Goal: Transaction & Acquisition: Book appointment/travel/reservation

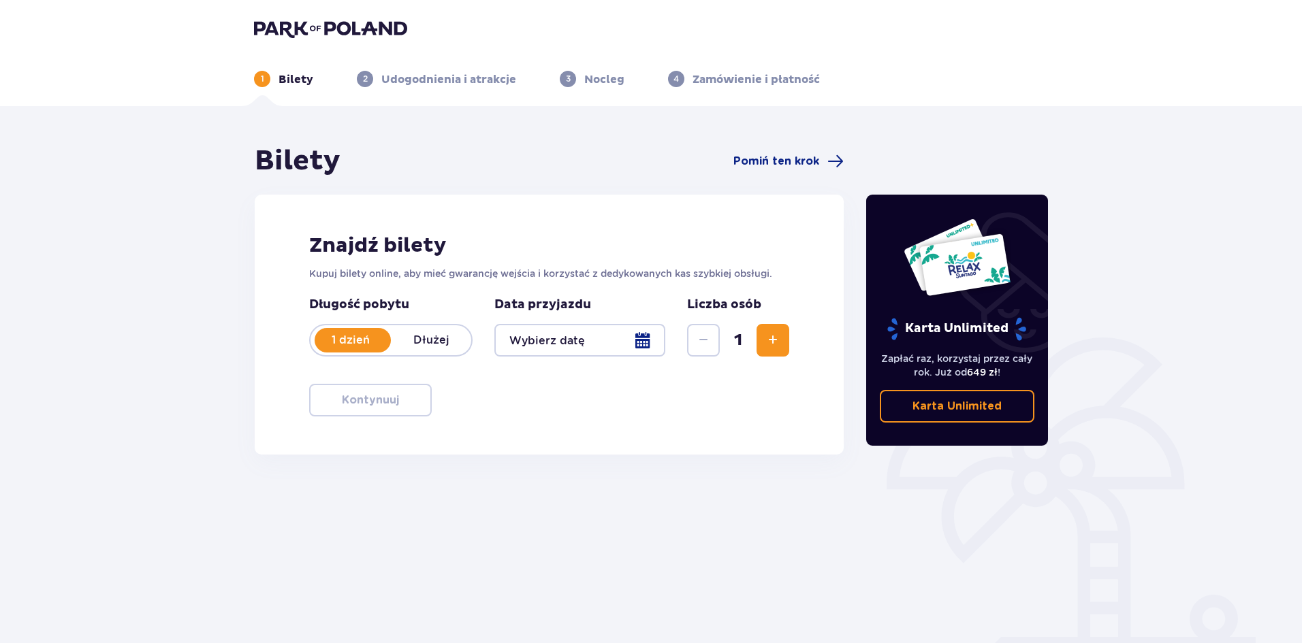
click at [627, 325] on div at bounding box center [579, 340] width 171 height 33
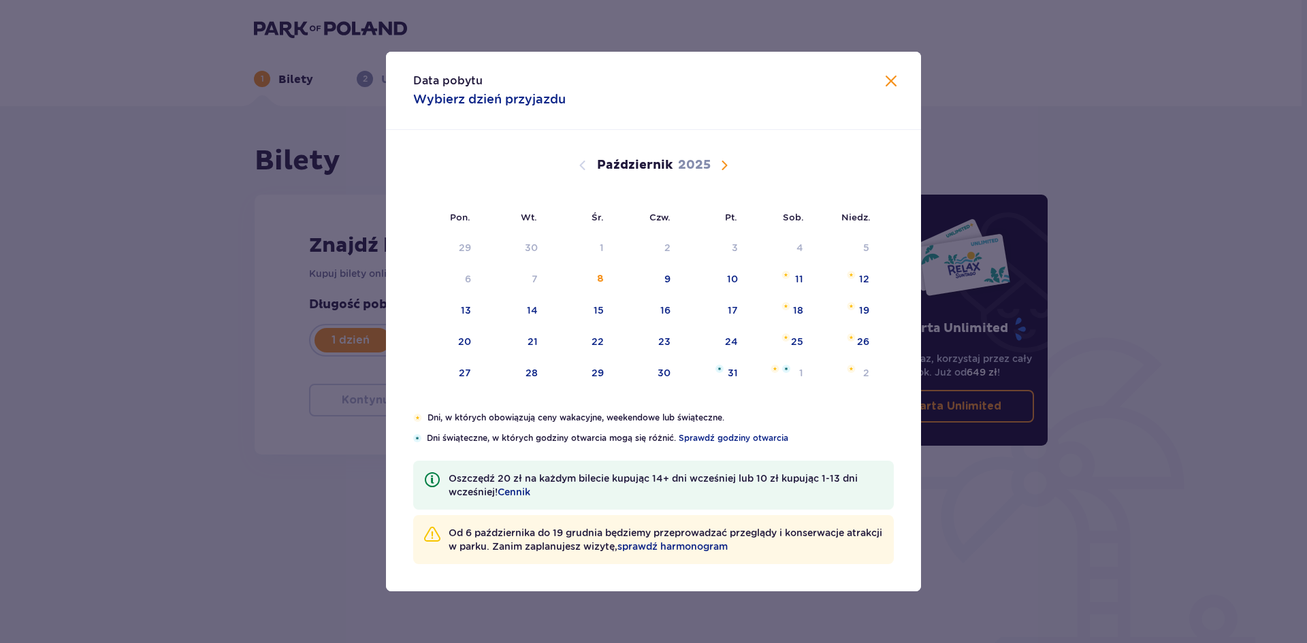
click at [647, 336] on div "23" at bounding box center [646, 342] width 67 height 30
click at [671, 313] on div "16" at bounding box center [665, 311] width 10 height 14
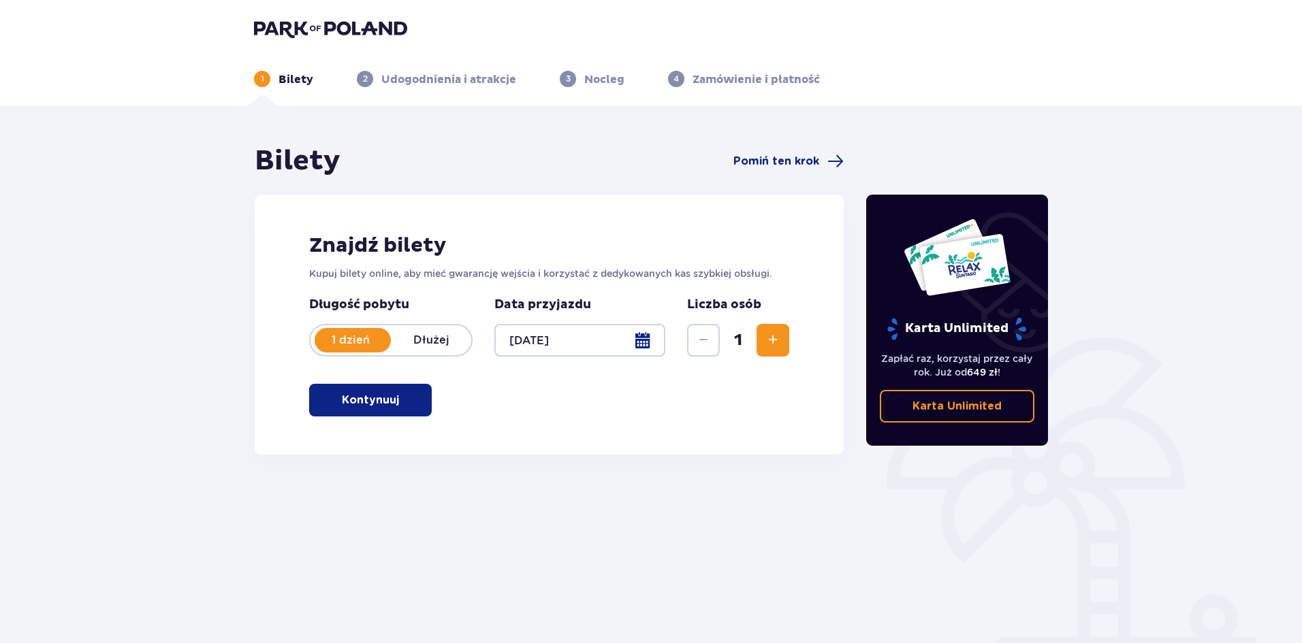
click at [607, 335] on div at bounding box center [579, 340] width 171 height 33
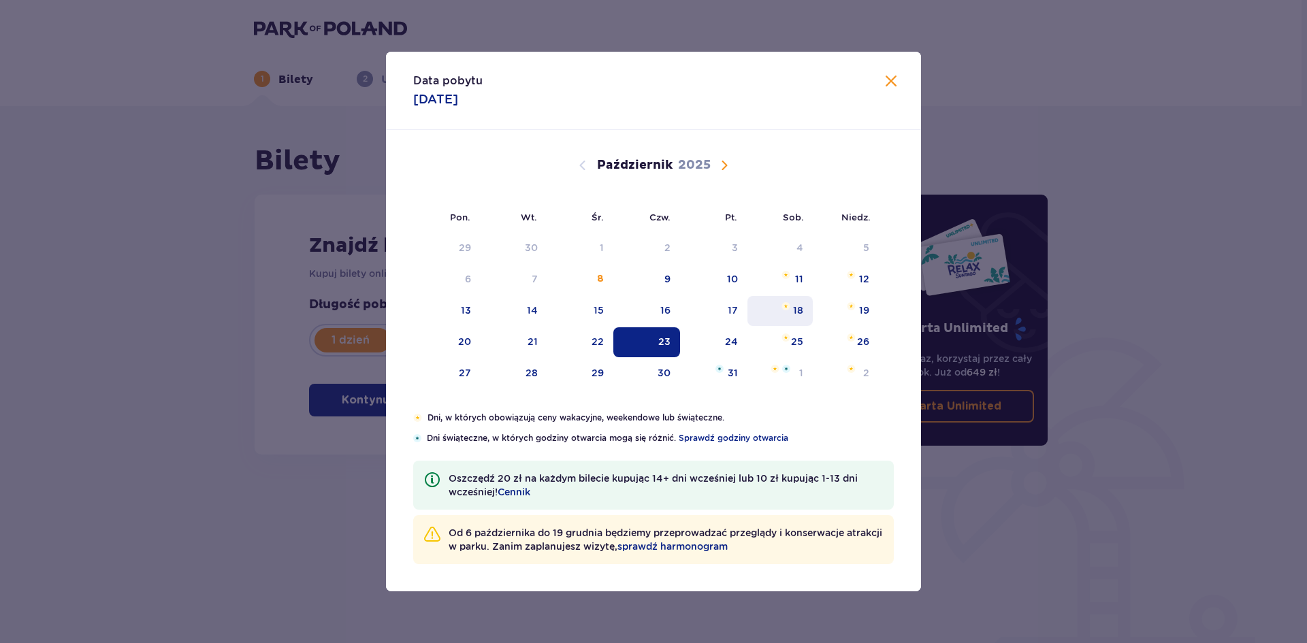
click at [772, 335] on div "25" at bounding box center [781, 342] width 66 height 30
type input "[DATE]"
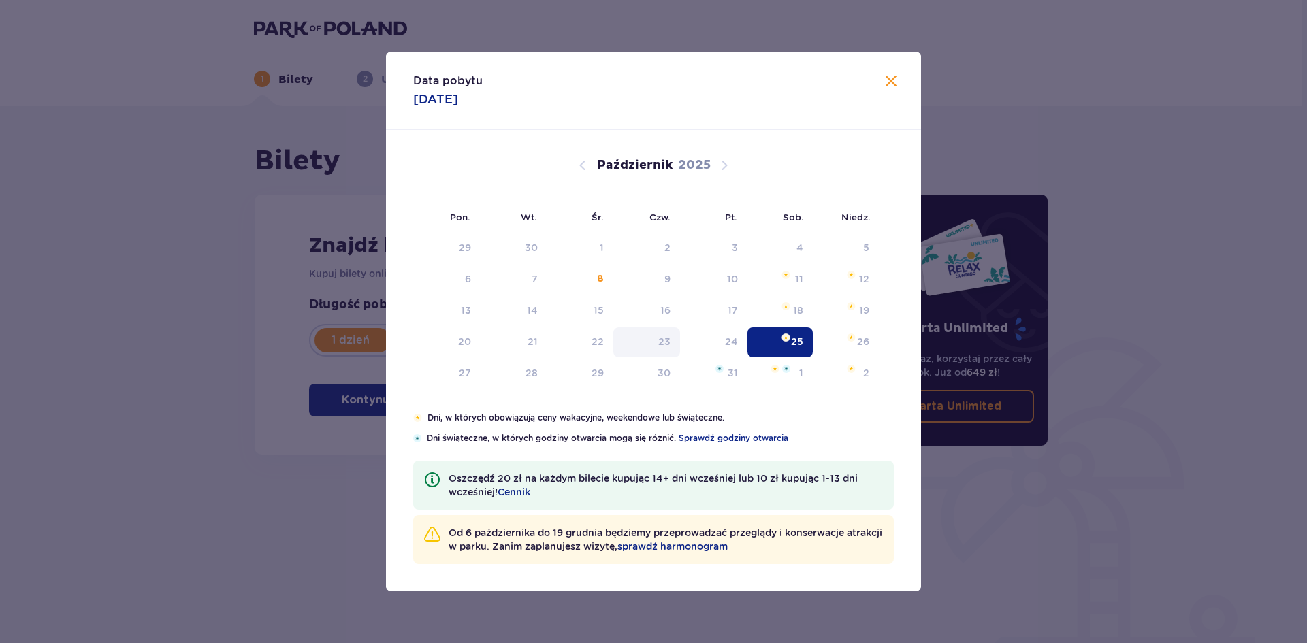
click at [668, 341] on div "Długość pobytu 1 dzień Dłużej Pobyt powyżej 1 dnia Data przyjazdu [DATE] Liczba…" at bounding box center [549, 327] width 480 height 60
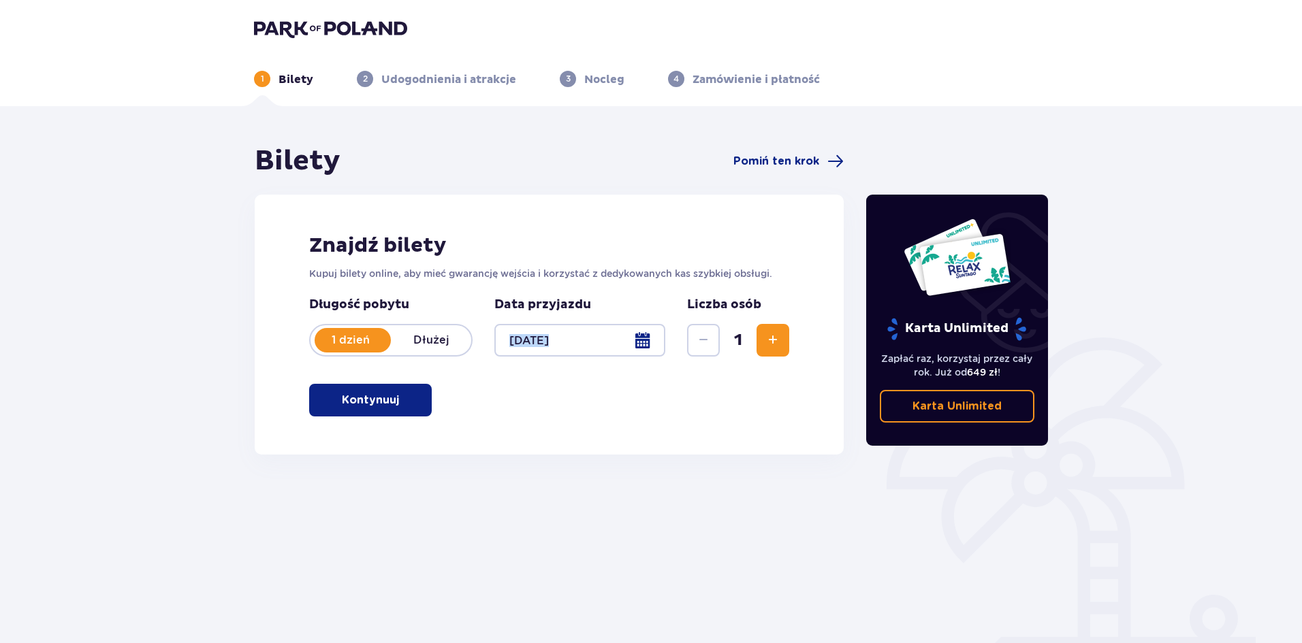
click at [318, 406] on button "Kontynuuj" at bounding box center [370, 400] width 123 height 33
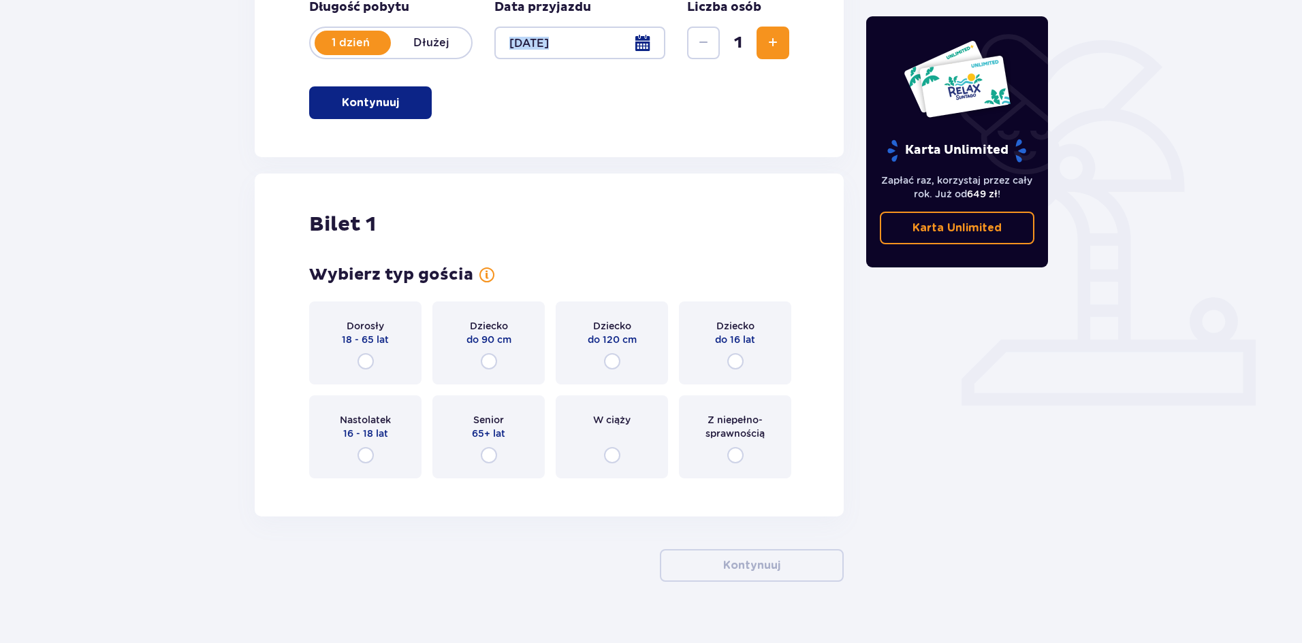
scroll to position [318, 0]
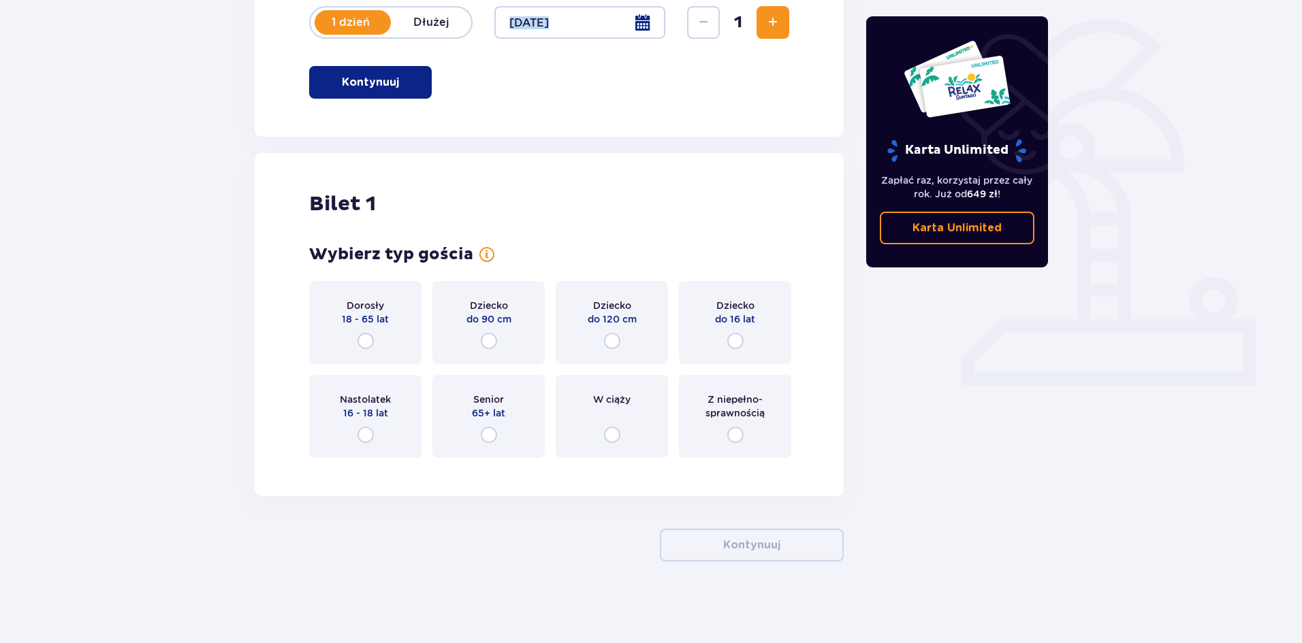
click at [365, 344] on input "radio" at bounding box center [365, 341] width 16 height 16
radio input "true"
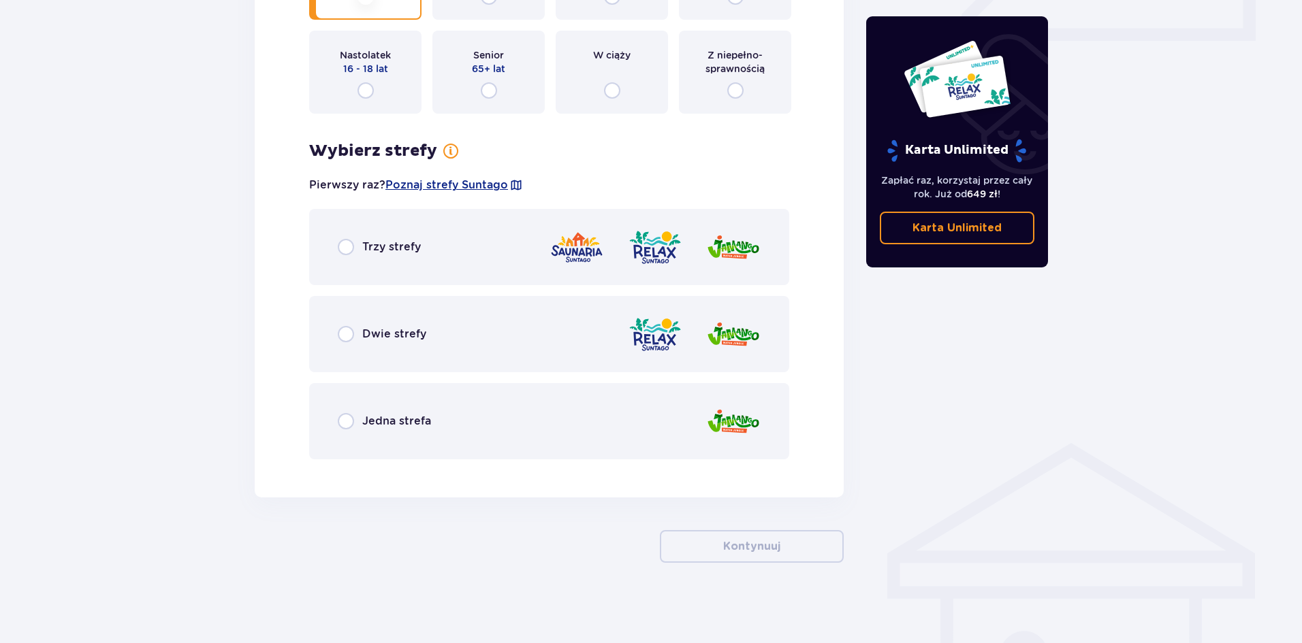
scroll to position [664, 0]
click at [369, 251] on span "Trzy strefy" at bounding box center [391, 245] width 59 height 15
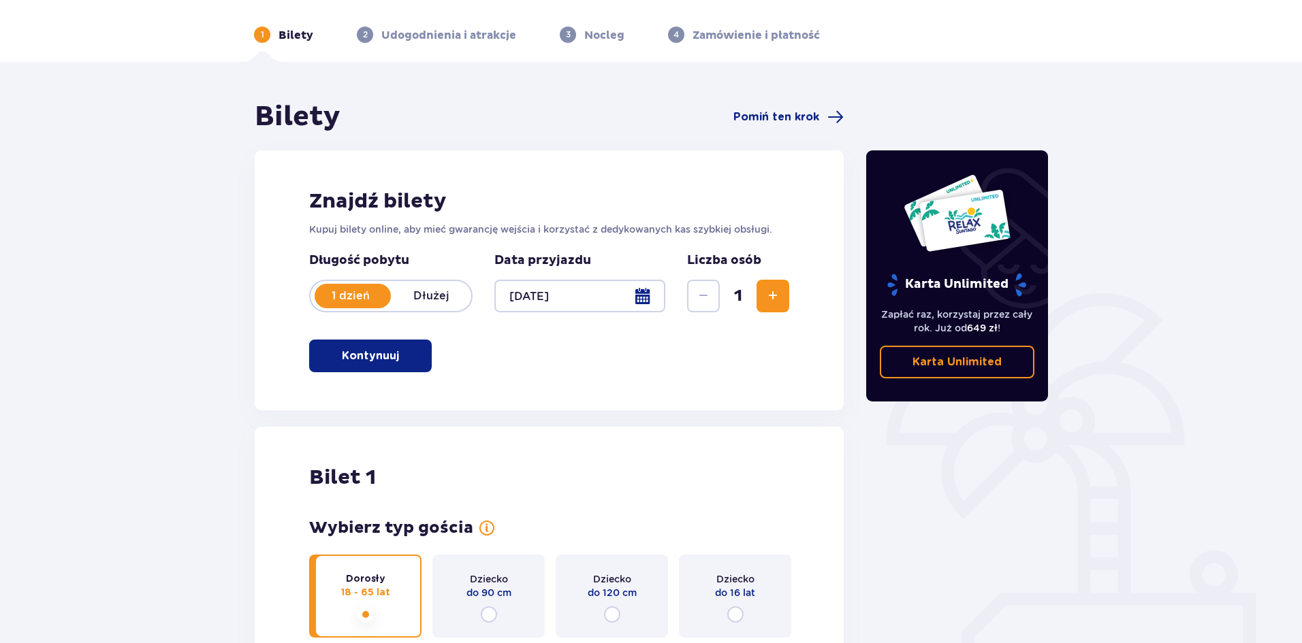
scroll to position [0, 0]
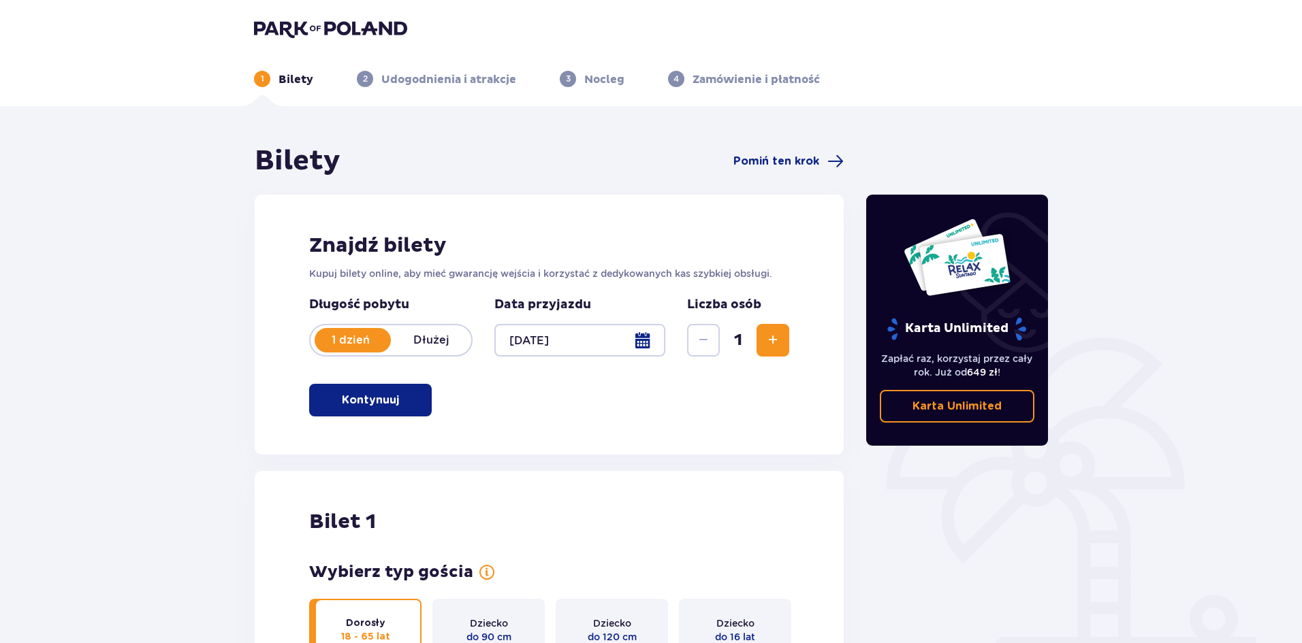
drag, startPoint x: 597, startPoint y: 95, endPoint x: 592, endPoint y: 81, distance: 15.1
click at [594, 89] on header "1 Bilety 2 Udogodnienia i atrakcje 3 Nocleg 4 Zamówienie i płatność" at bounding box center [651, 53] width 1302 height 106
click at [592, 81] on p "Nocleg" at bounding box center [604, 79] width 40 height 15
click at [569, 78] on span "3" at bounding box center [568, 79] width 16 height 16
click at [790, 148] on div "Bilety Pomiń ten krok" at bounding box center [549, 161] width 589 height 34
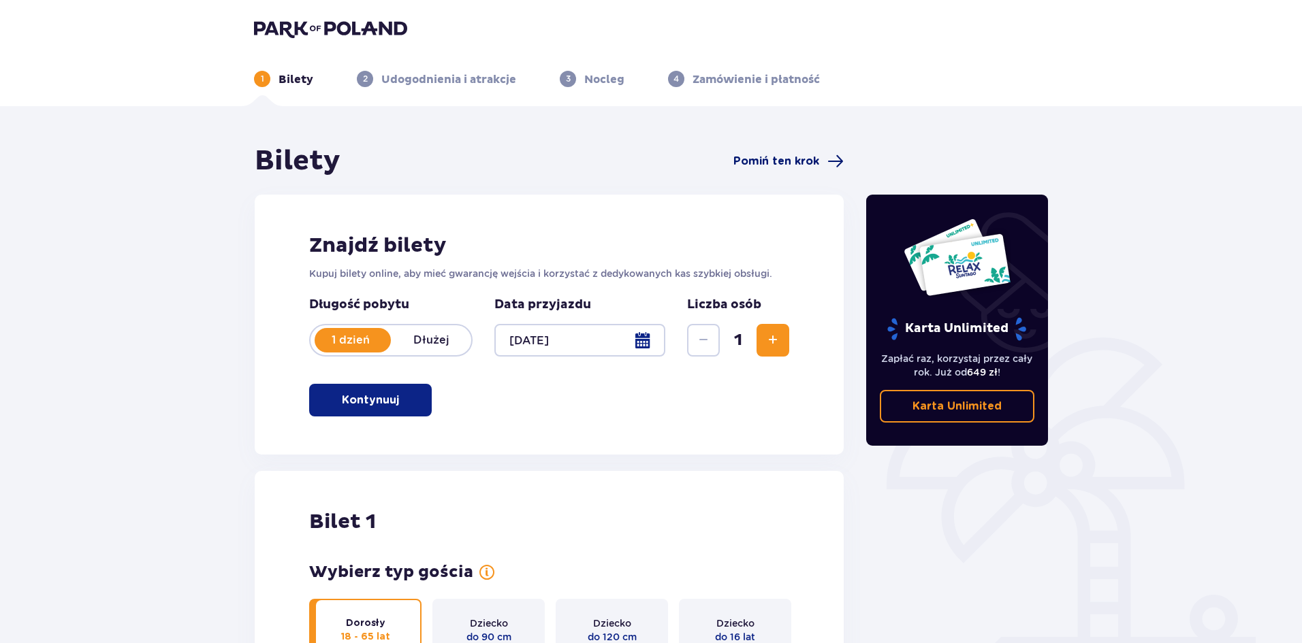
click at [830, 156] on span at bounding box center [835, 161] width 16 height 16
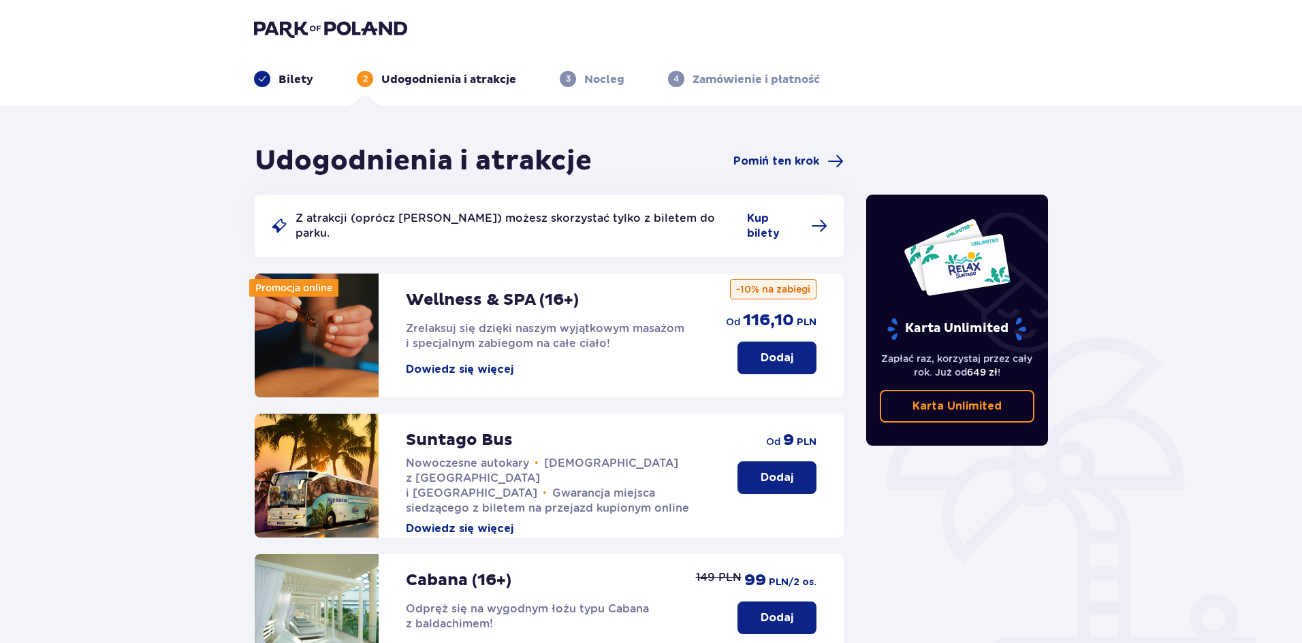
click at [830, 156] on span at bounding box center [835, 161] width 16 height 16
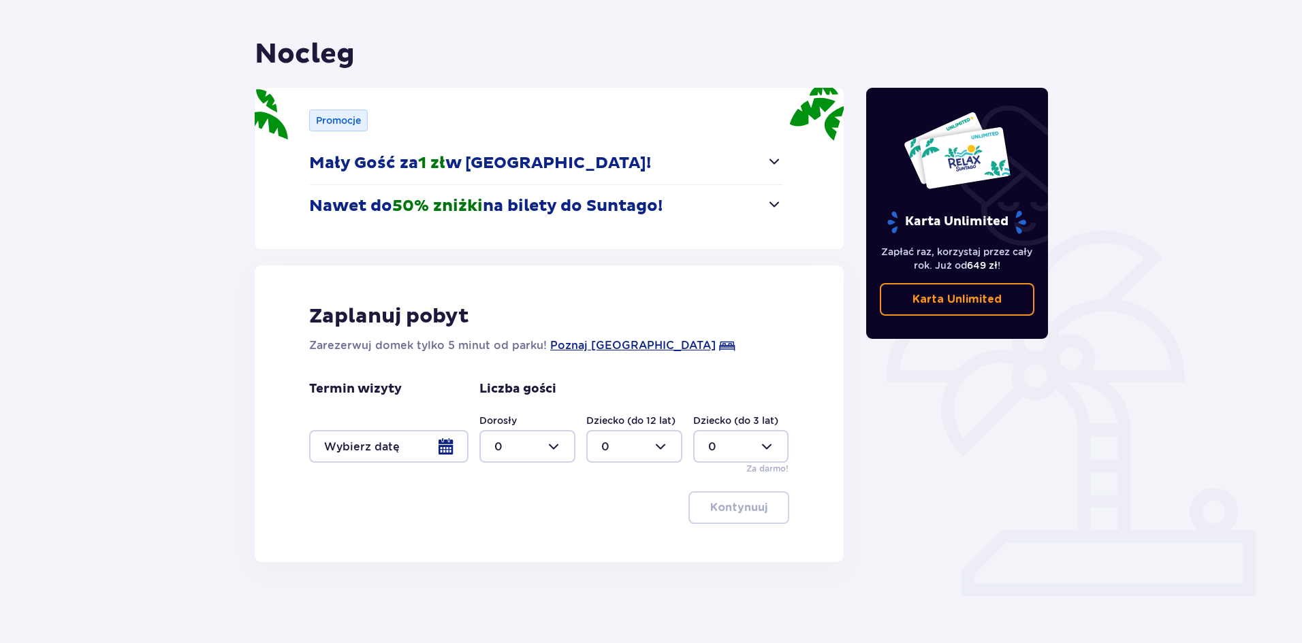
scroll to position [108, 0]
click at [442, 462] on div "Termin wizyty Liczba gości Dorosły 0 Dziecko (do 12 lat) 0 Dziecko (do 3 lat) 0…" at bounding box center [549, 428] width 480 height 94
click at [447, 451] on div at bounding box center [388, 446] width 159 height 33
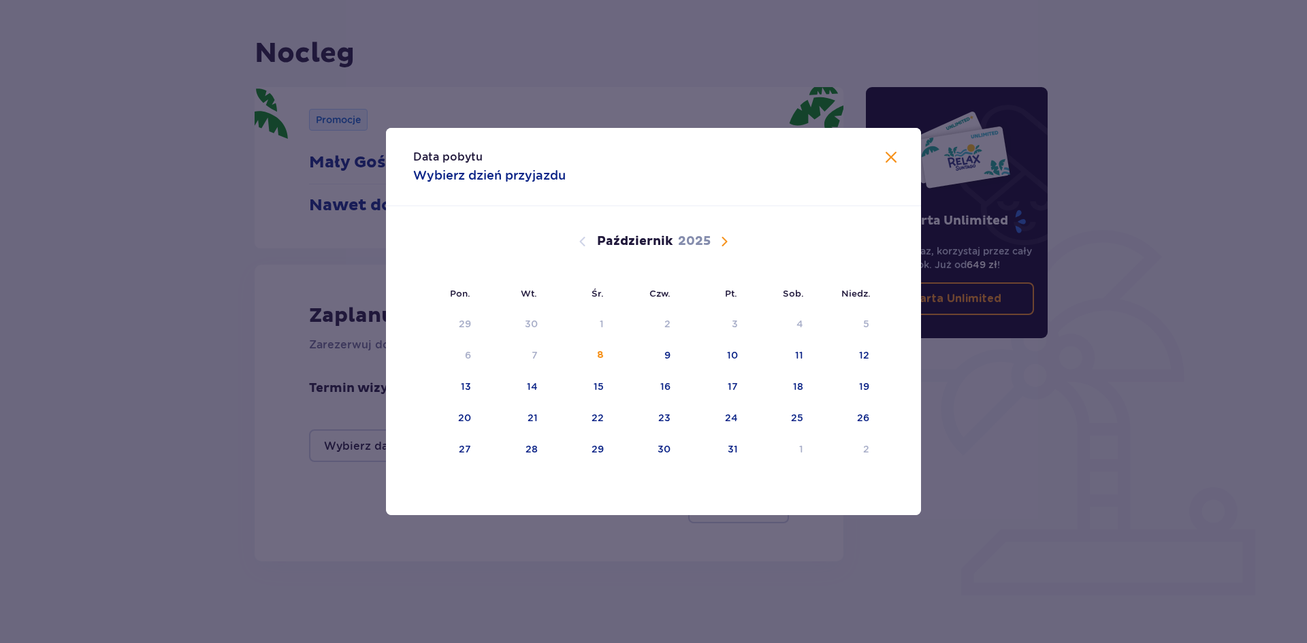
click at [729, 244] on span "Następny miesiąc" at bounding box center [724, 242] width 16 height 16
click at [728, 244] on span "Następny miesiąc" at bounding box center [724, 242] width 16 height 16
click at [517, 389] on div "16" at bounding box center [512, 387] width 67 height 30
click at [456, 391] on div "15" at bounding box center [446, 387] width 66 height 30
click at [513, 389] on div "16" at bounding box center [512, 387] width 67 height 30
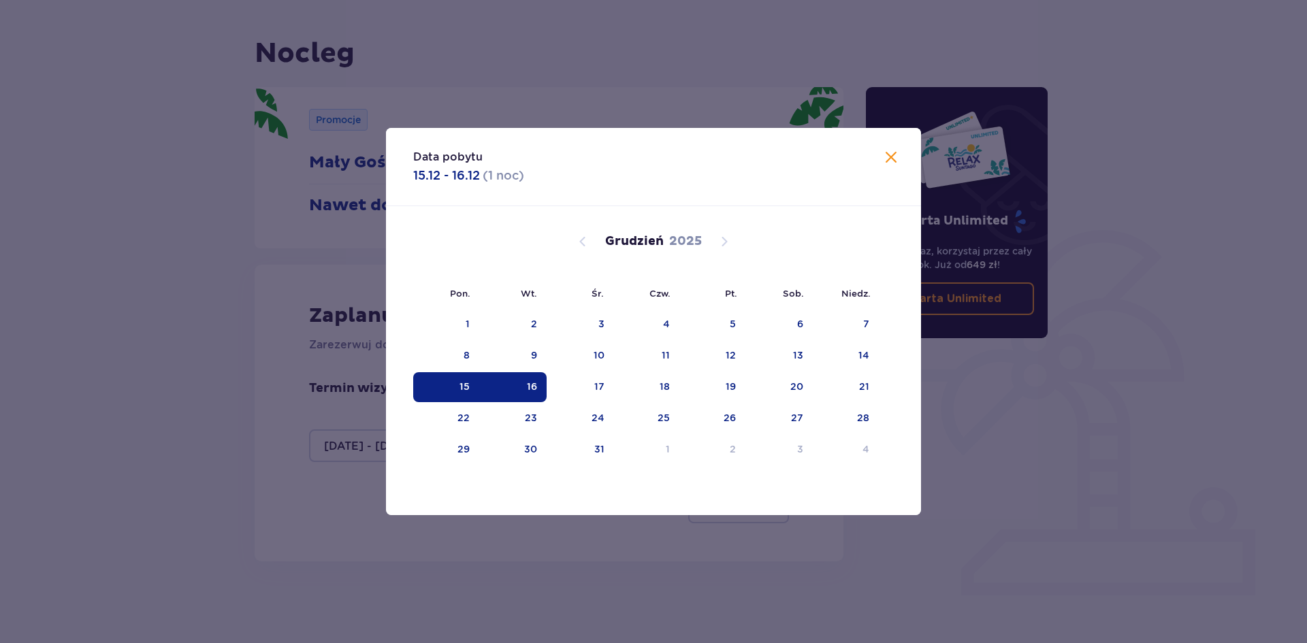
type input "[DATE] - [DATE]"
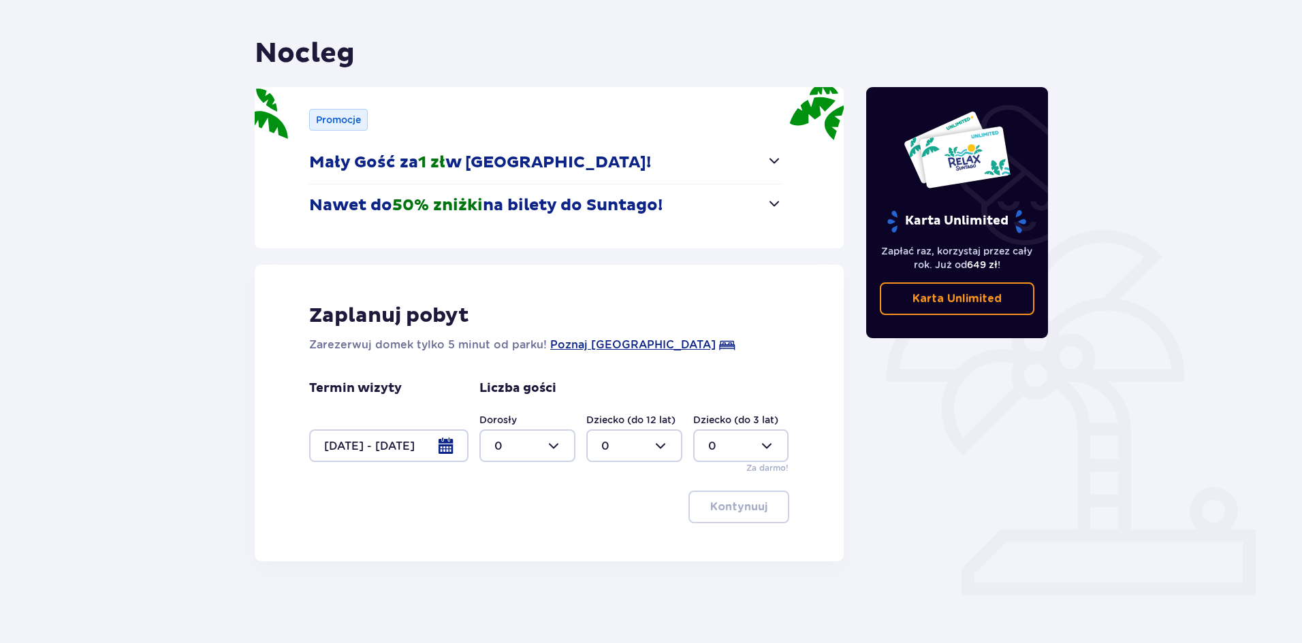
click at [788, 560] on div "Zaplanuj pobyt Zarezerwuj domek tylko 5 minut od parku! Poznaj [GEOGRAPHIC_DATA…" at bounding box center [549, 413] width 589 height 297
click at [537, 445] on div at bounding box center [527, 446] width 96 height 33
click at [517, 547] on div "2" at bounding box center [527, 544] width 66 height 15
type input "2"
click at [740, 496] on button "Kontynuuj" at bounding box center [738, 507] width 101 height 33
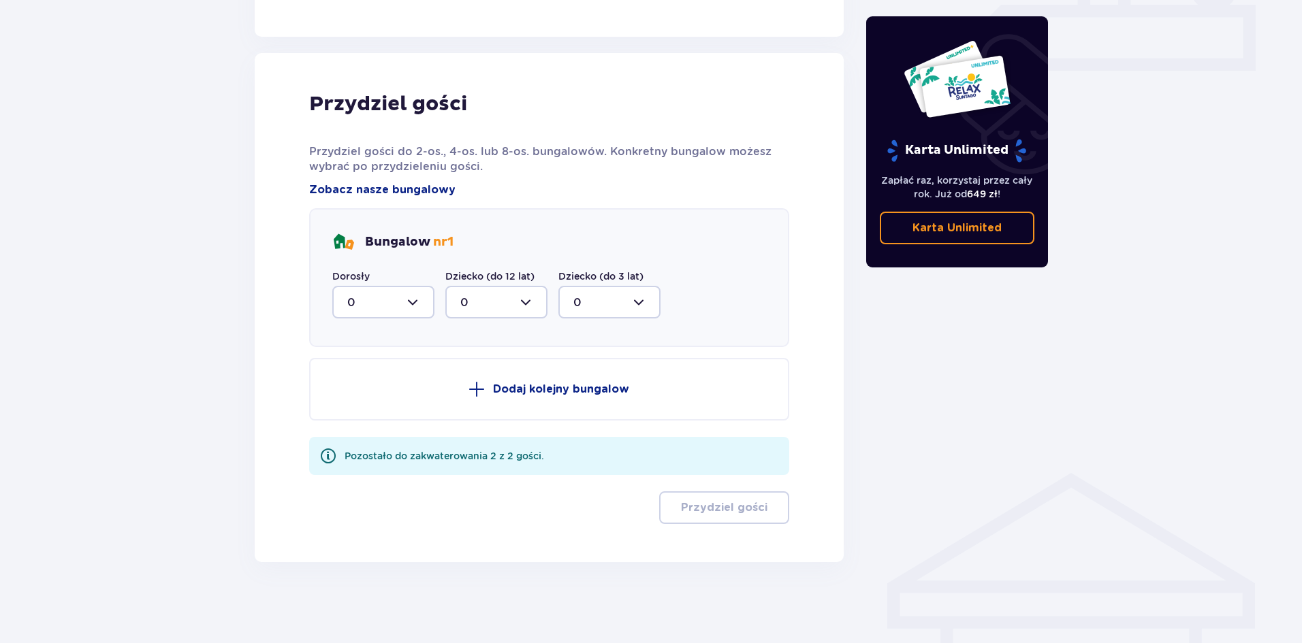
scroll to position [633, 0]
click at [392, 302] on div at bounding box center [383, 301] width 102 height 33
click at [372, 402] on div "2" at bounding box center [383, 400] width 72 height 15
type input "2"
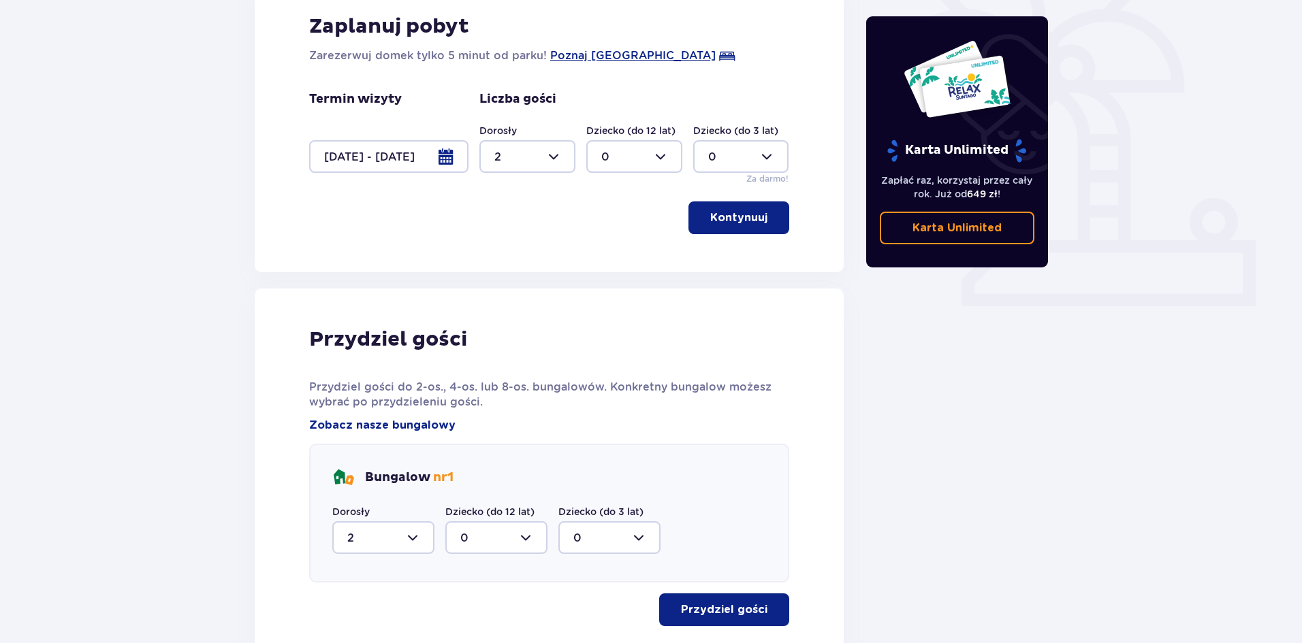
scroll to position [500, 0]
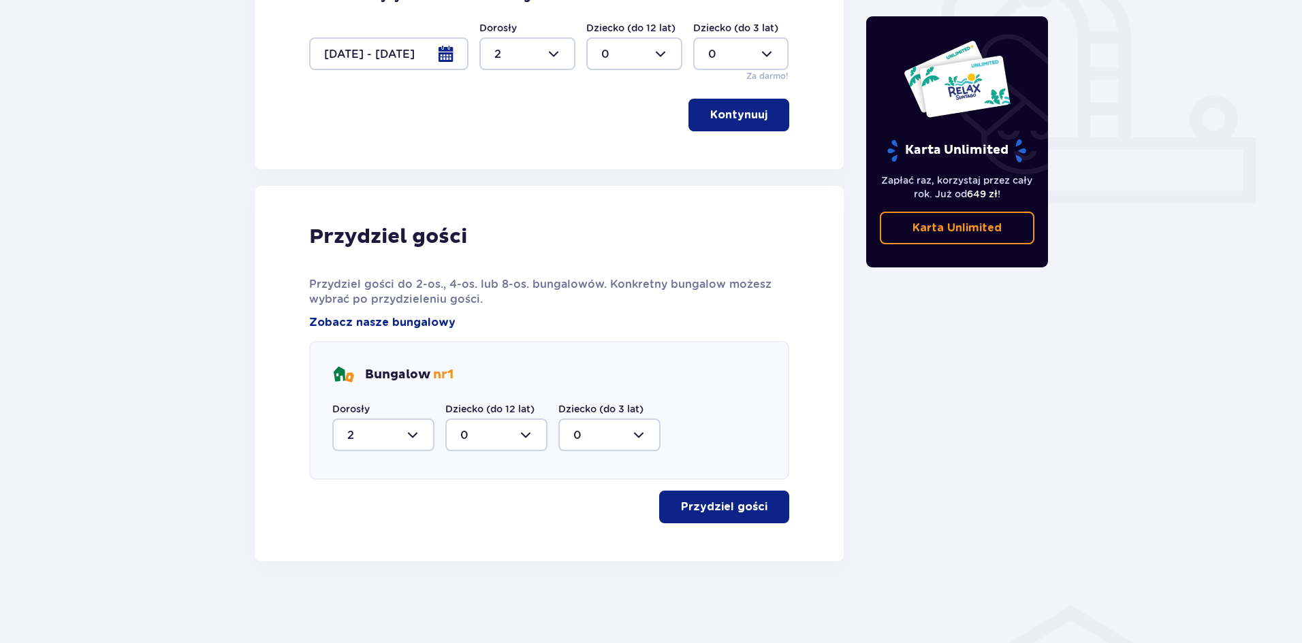
click at [707, 508] on p "Przydziel gości" at bounding box center [724, 507] width 86 height 15
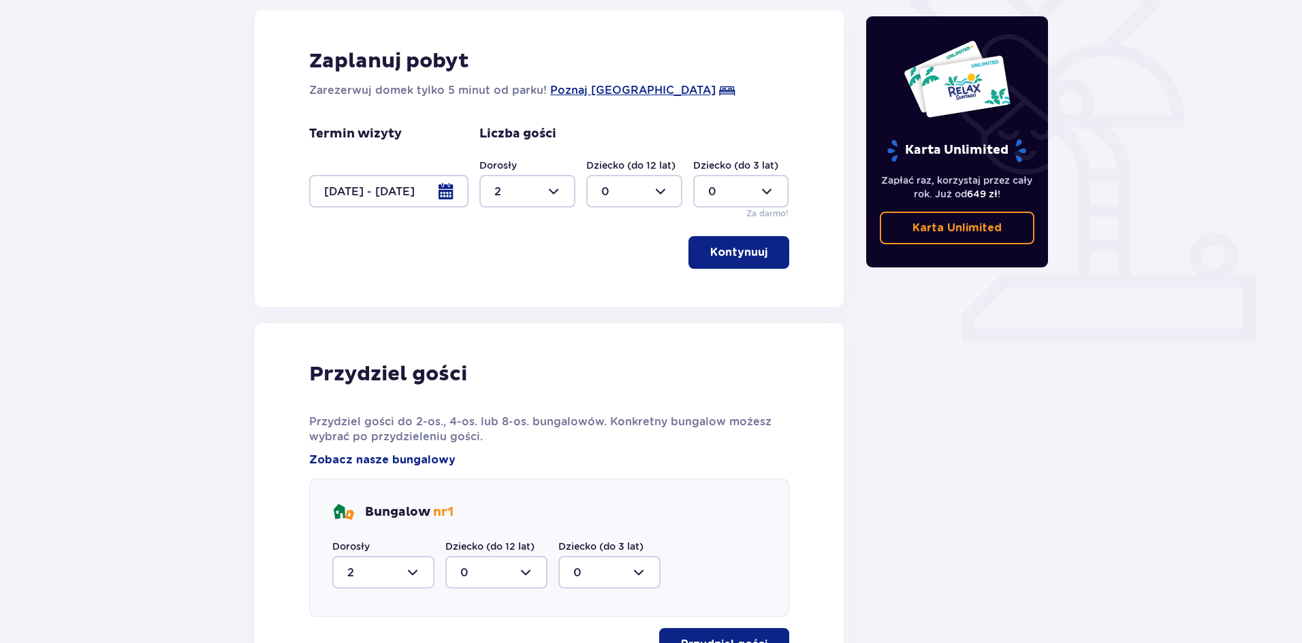
scroll to position [0, 0]
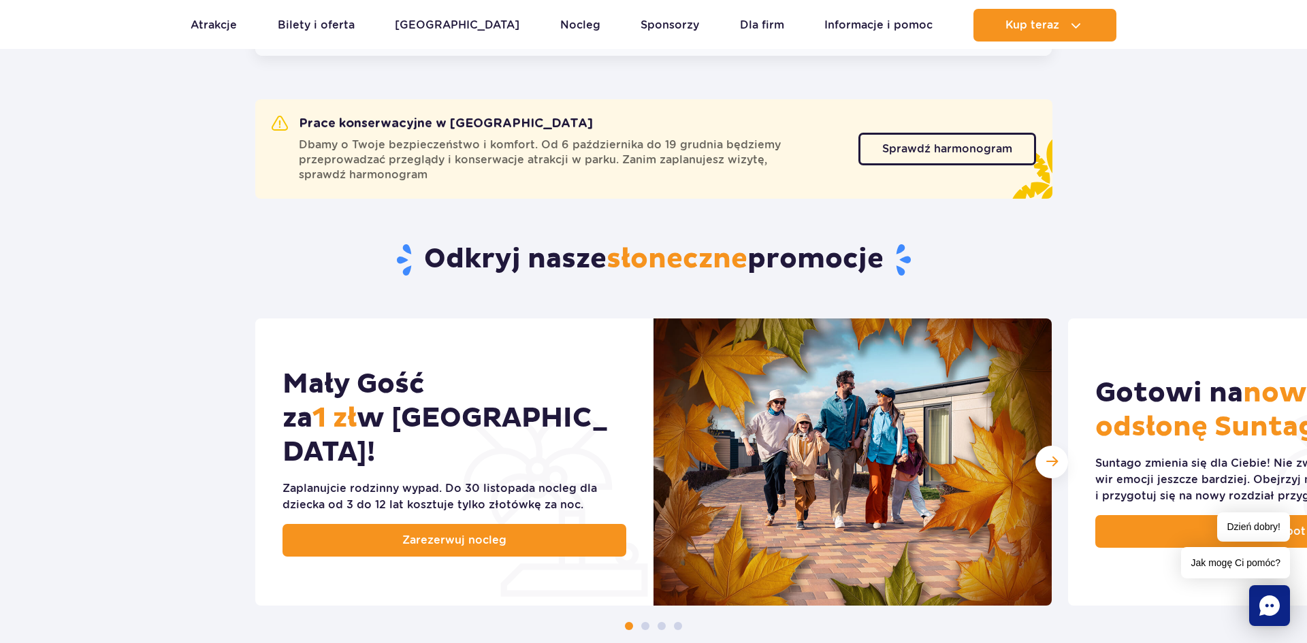
scroll to position [671, 0]
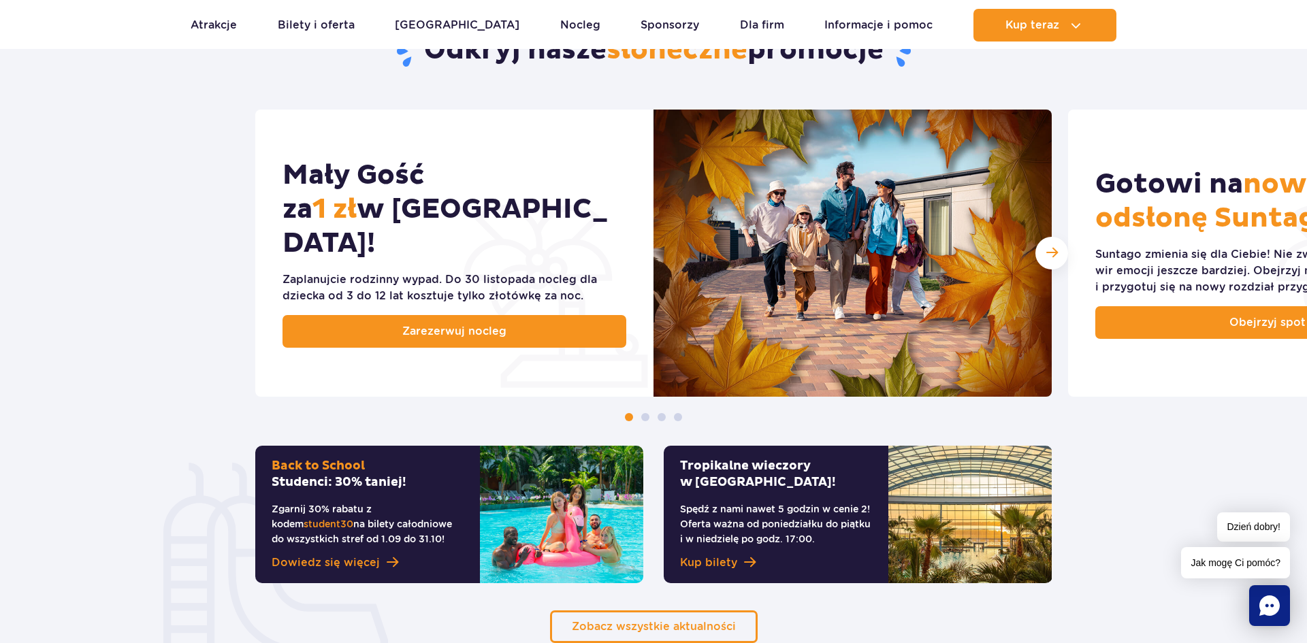
drag, startPoint x: 1045, startPoint y: 255, endPoint x: 978, endPoint y: 281, distance: 72.2
click at [1044, 257] on div "Następny slajd" at bounding box center [1052, 253] width 33 height 33
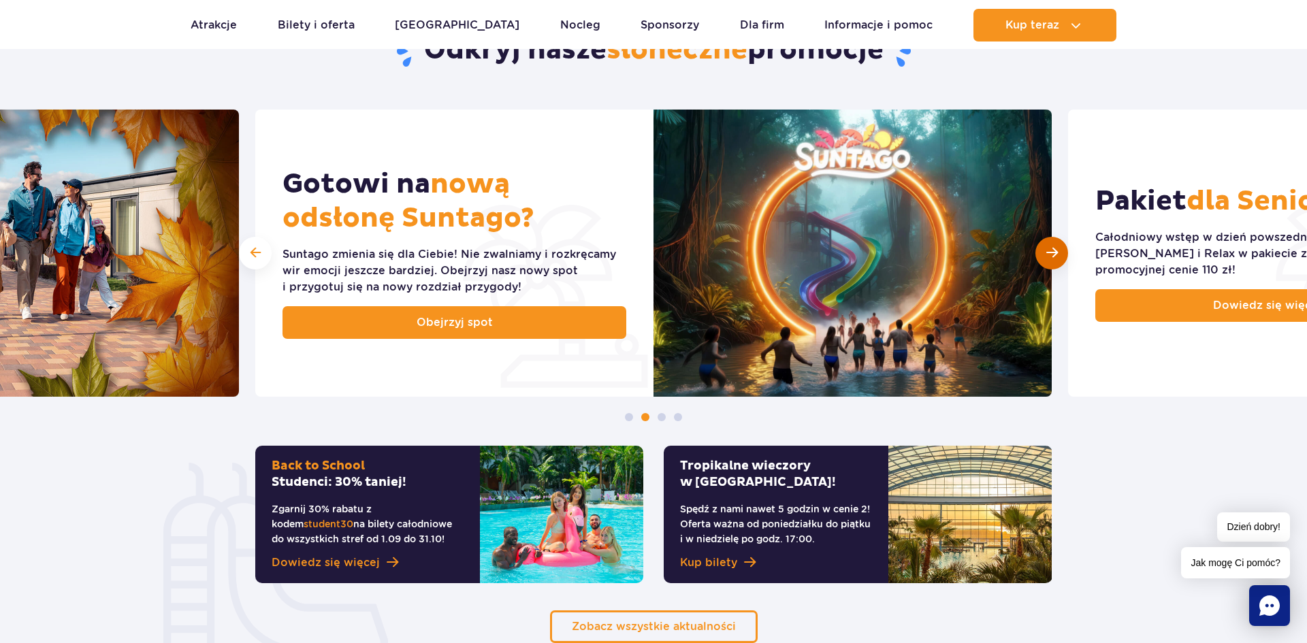
click at [1055, 251] on span "Następny slajd" at bounding box center [1052, 252] width 12 height 13
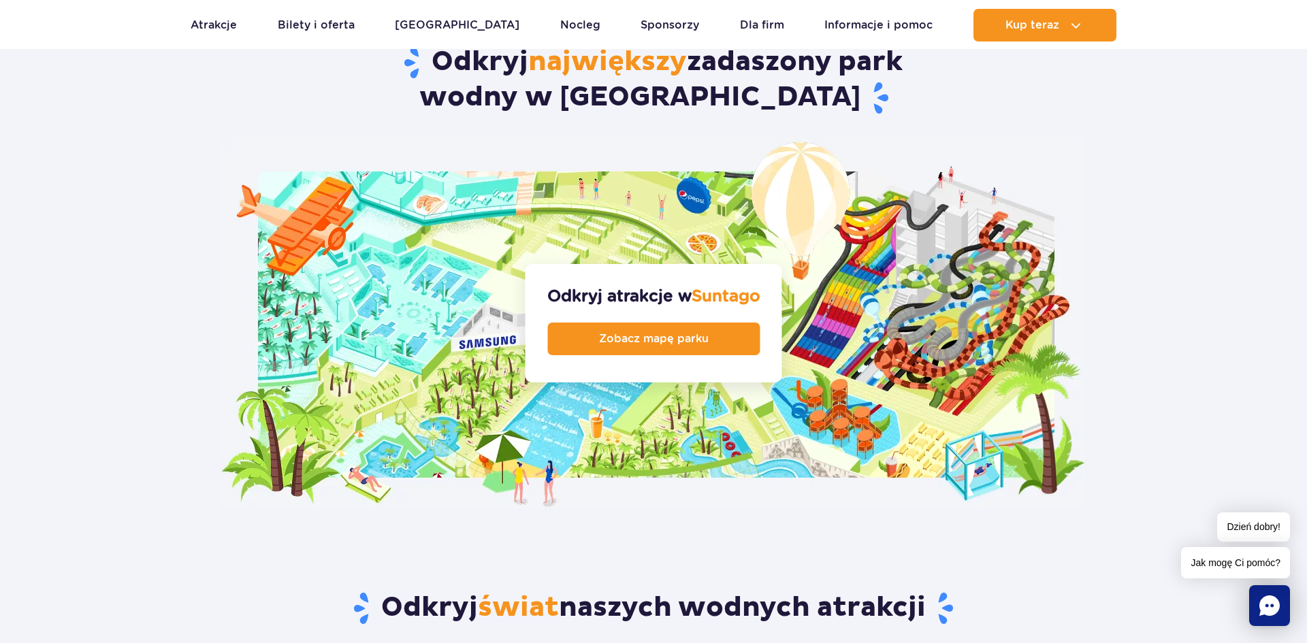
scroll to position [1580, 0]
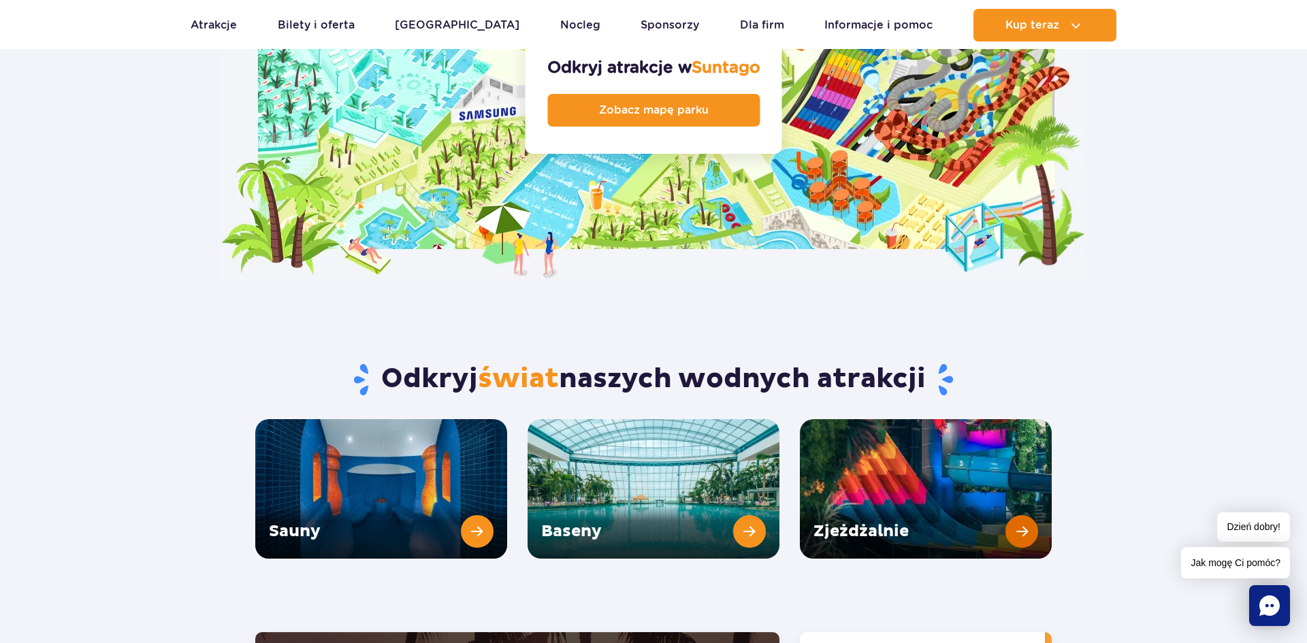
click at [1012, 493] on link "Zjeżdżalnie" at bounding box center [926, 489] width 252 height 140
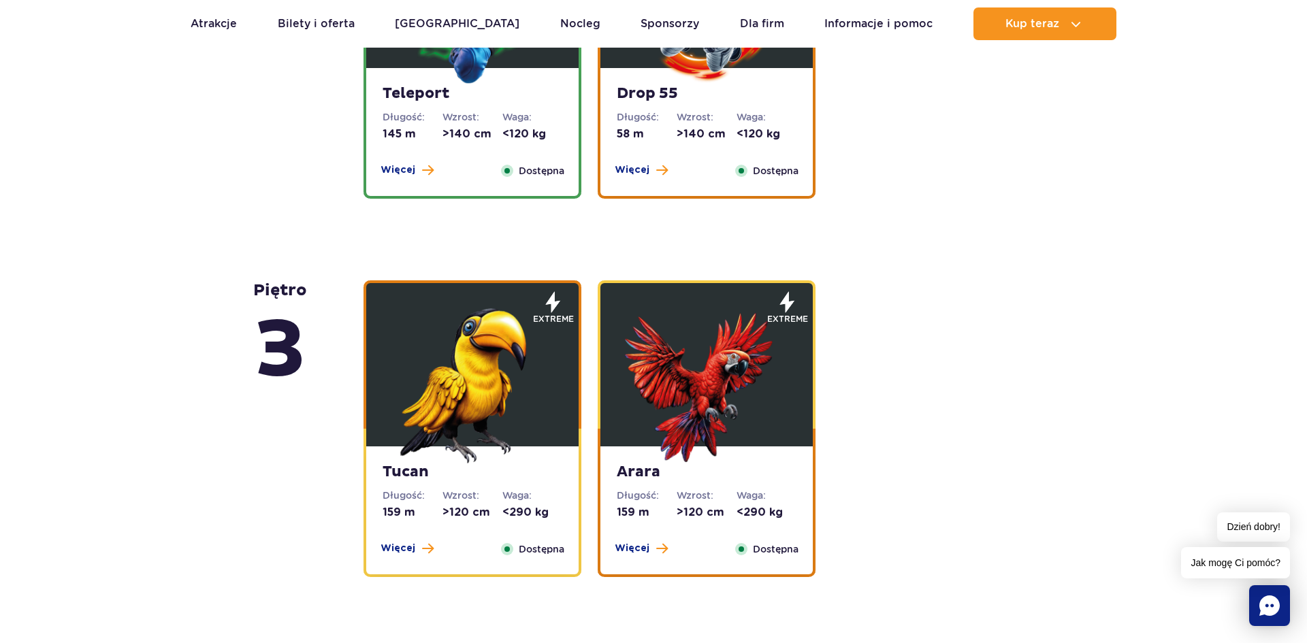
scroll to position [2075, 0]
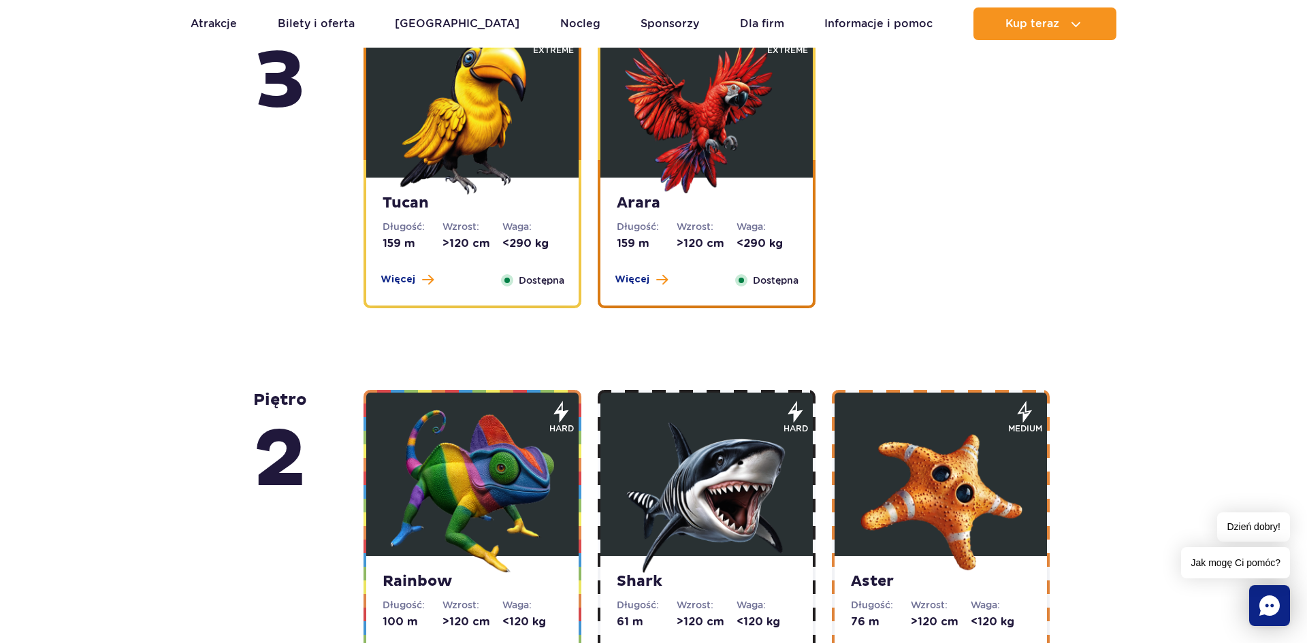
click at [748, 509] on img at bounding box center [706, 491] width 163 height 163
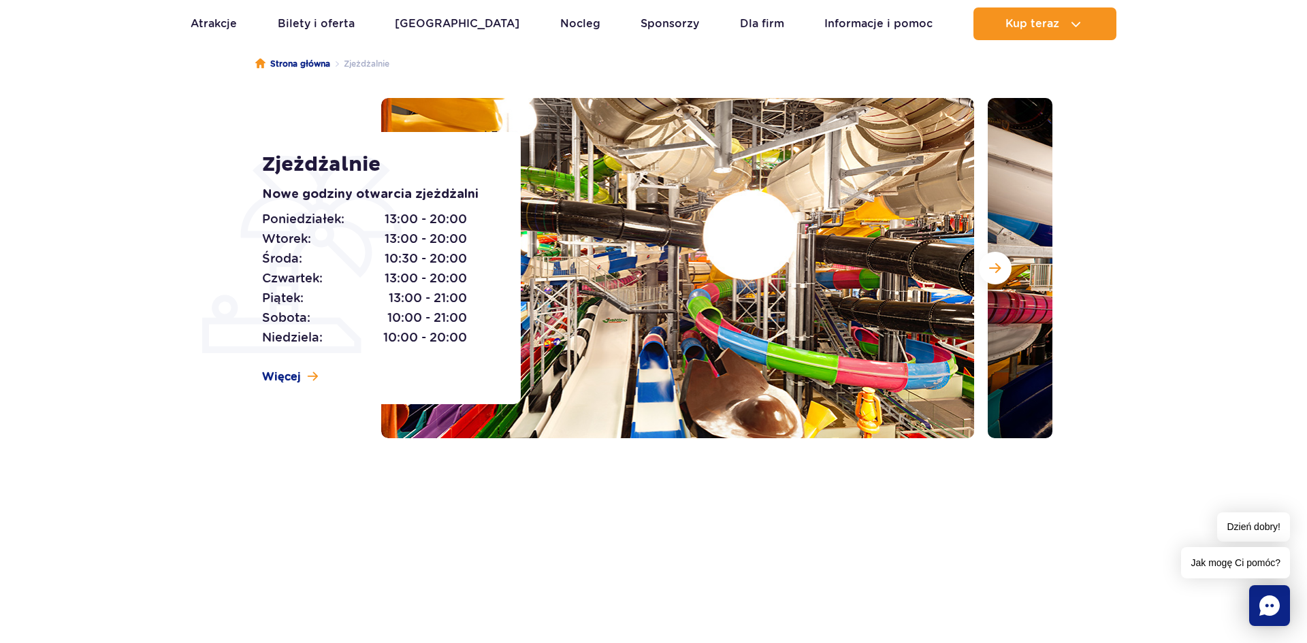
scroll to position [0, 0]
